Goal: Navigation & Orientation: Find specific page/section

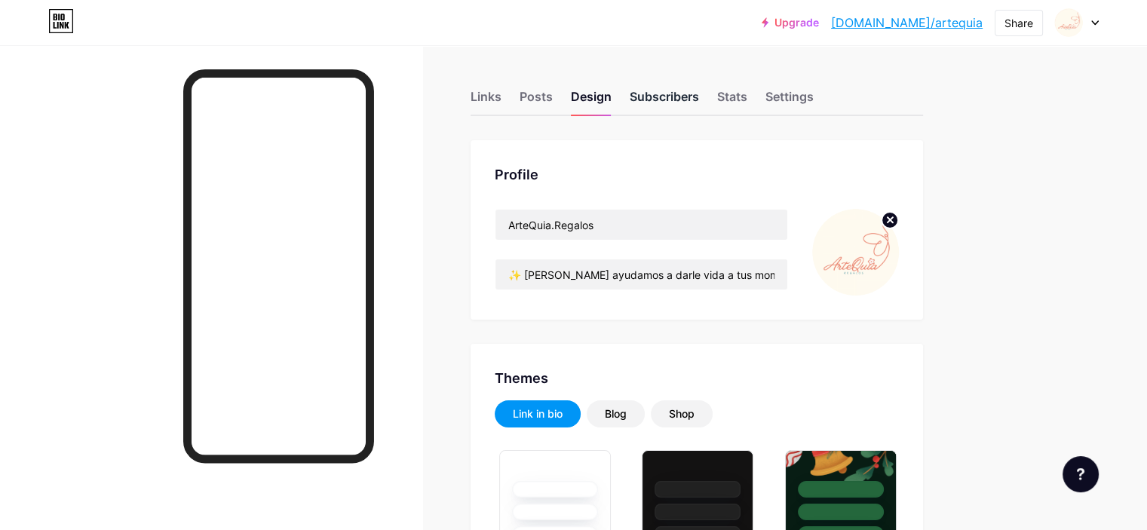
click at [699, 100] on div "Subscribers" at bounding box center [664, 100] width 69 height 27
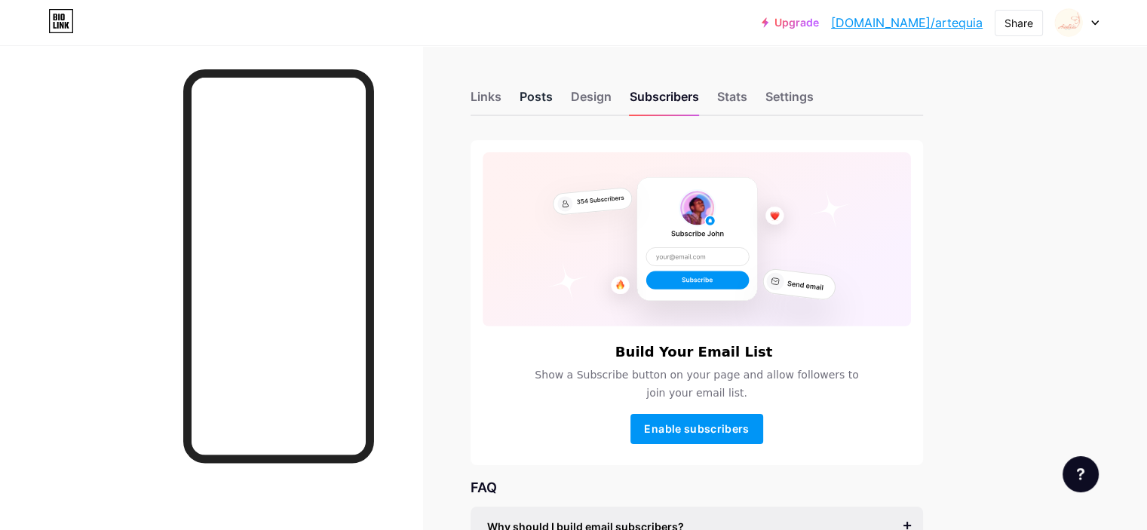
click at [553, 94] on div "Posts" at bounding box center [536, 100] width 33 height 27
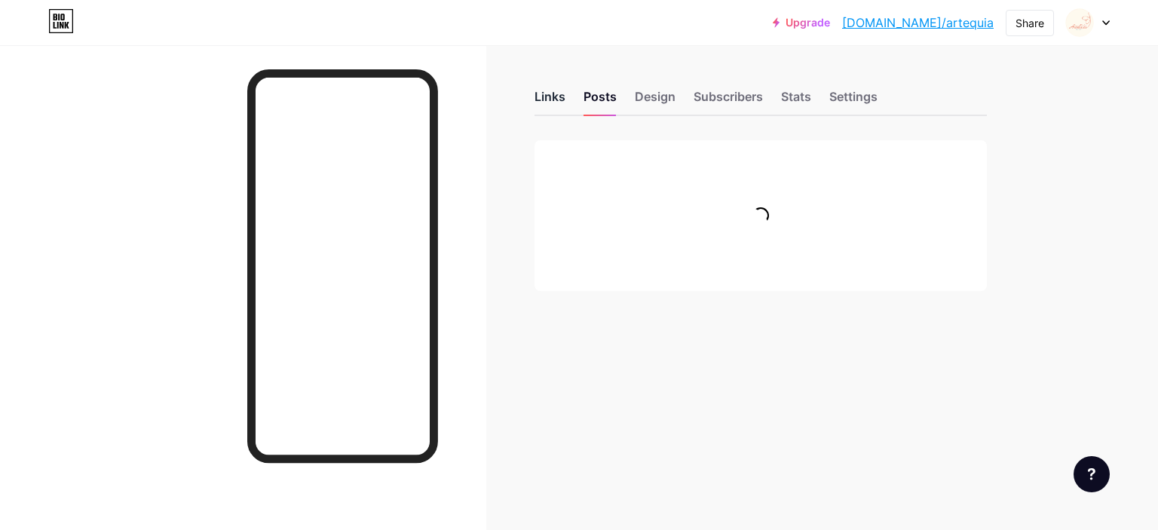
click at [547, 88] on div "Links" at bounding box center [550, 100] width 31 height 27
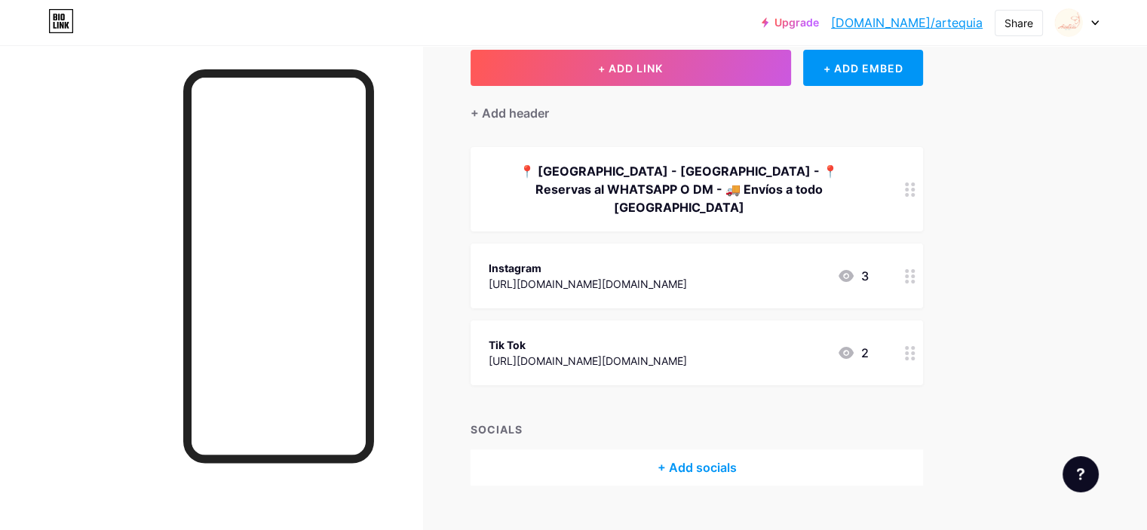
scroll to position [102, 0]
